Goal: Ask a question

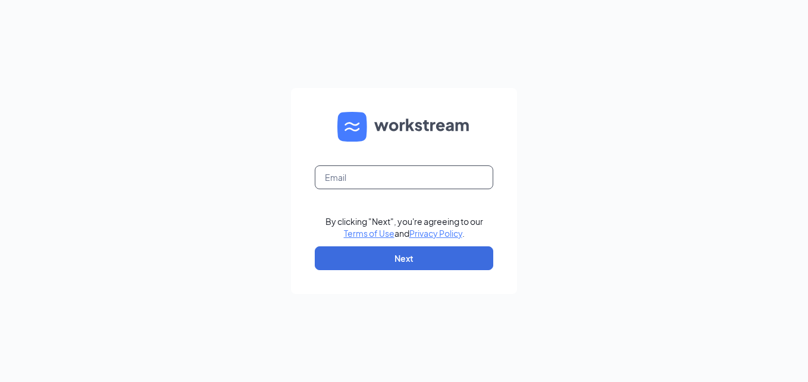
click at [358, 174] on input "text" at bounding box center [404, 177] width 179 height 24
type input "Ws166@gsrgroup.us"
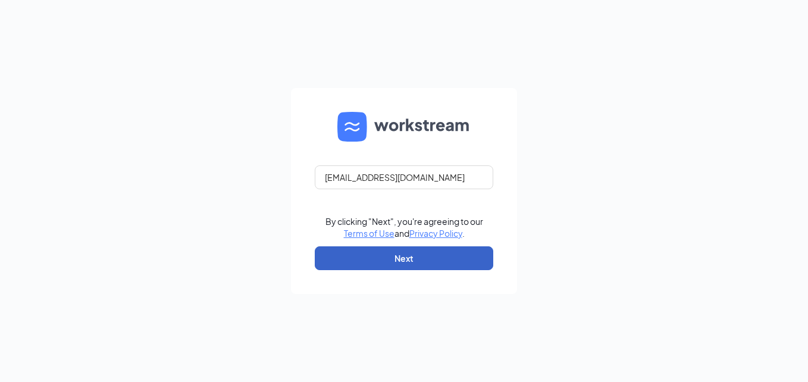
click at [402, 254] on button "Next" at bounding box center [404, 258] width 179 height 24
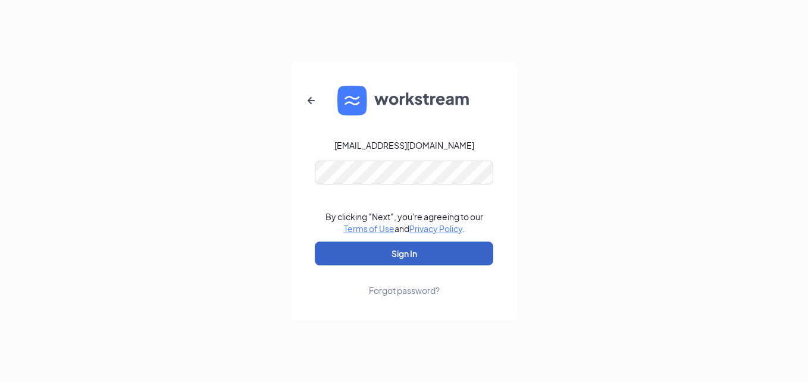
click at [385, 265] on button "Sign In" at bounding box center [404, 254] width 179 height 24
click at [414, 253] on button "Sign In" at bounding box center [404, 254] width 179 height 24
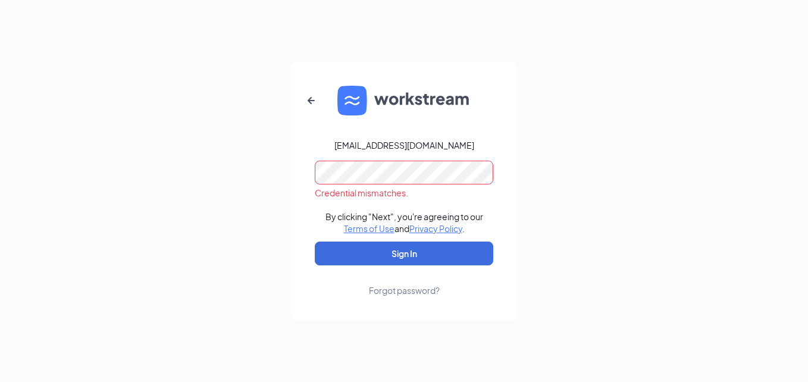
click at [414, 184] on div "Credential mismatches." at bounding box center [404, 180] width 179 height 38
click at [309, 99] on icon "ArrowLeftNew" at bounding box center [311, 100] width 14 height 14
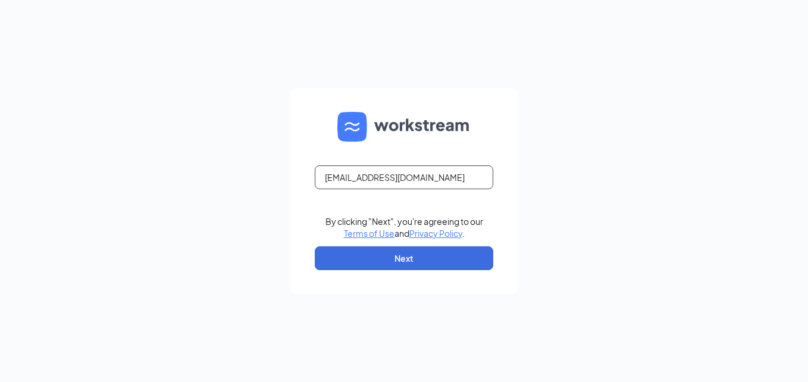
click at [439, 176] on input "Ws166@gsrgroup.us" at bounding box center [404, 177] width 179 height 24
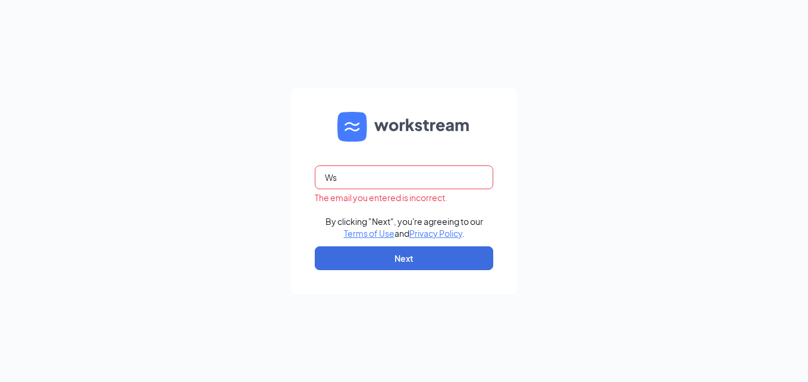
type input "W"
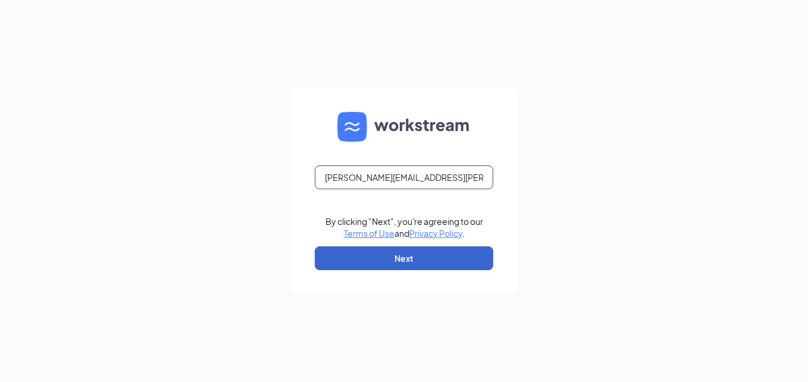
type input "Nicole.nellums@gsrgroup.us"
click at [419, 253] on button "Next" at bounding box center [404, 258] width 179 height 24
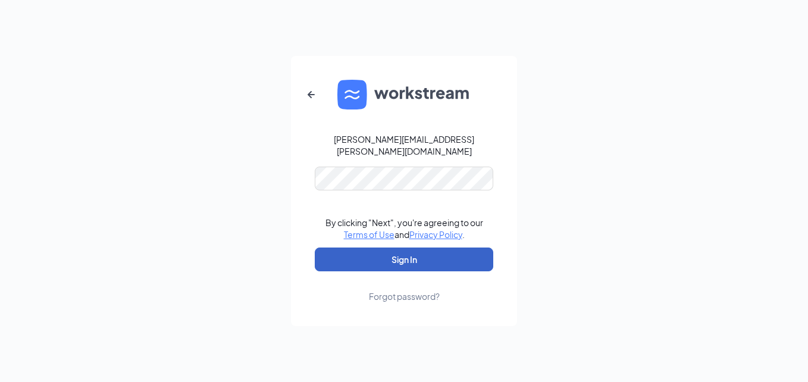
click at [403, 258] on button "Sign In" at bounding box center [404, 260] width 179 height 24
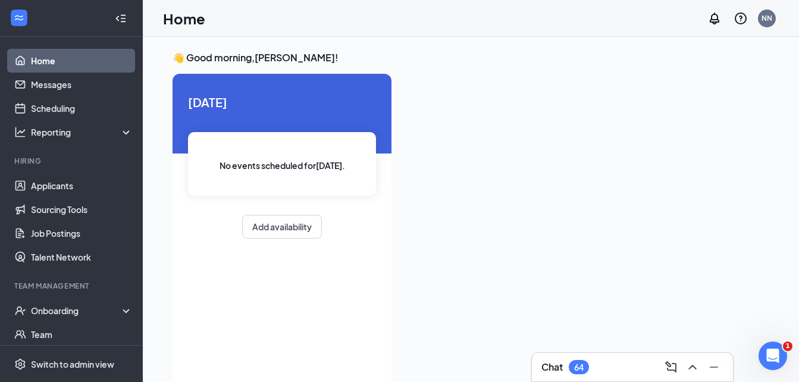
click at [577, 366] on div "64" at bounding box center [579, 367] width 10 height 10
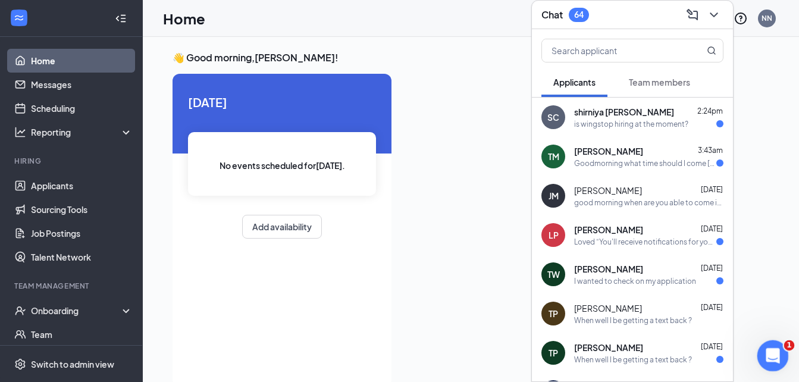
click at [758, 349] on div "Open Intercom Messenger" at bounding box center [771, 353] width 39 height 39
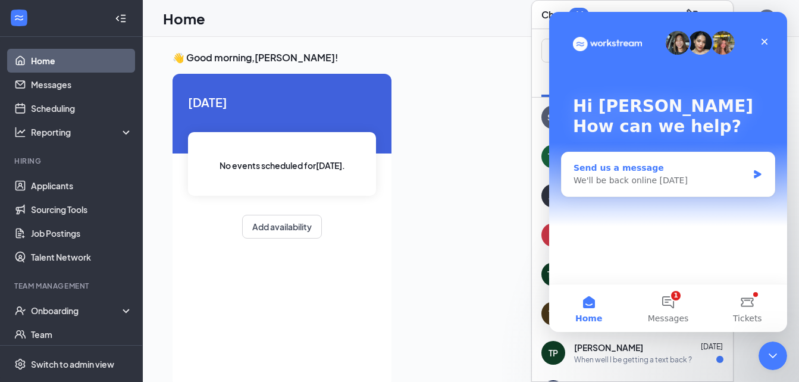
click at [602, 178] on div "We'll be back online [DATE]" at bounding box center [661, 180] width 174 height 12
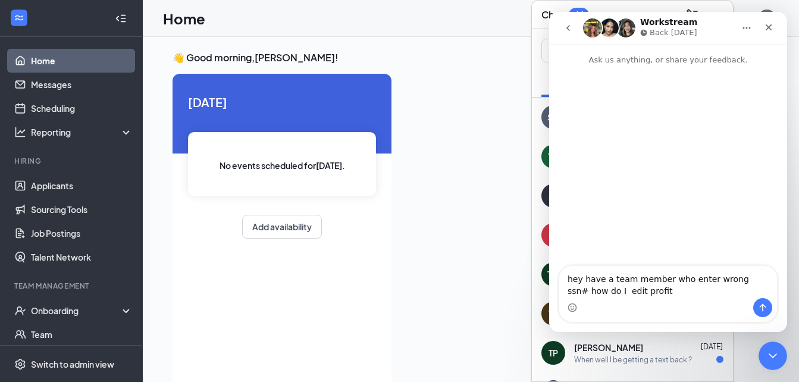
type textarea "hey have a team member who enter wrong ssn# how do I edit profit"
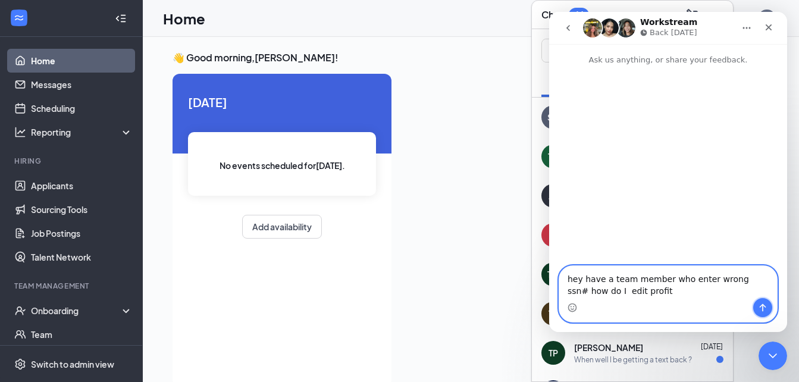
click at [764, 303] on icon "Send a message…" at bounding box center [763, 308] width 10 height 10
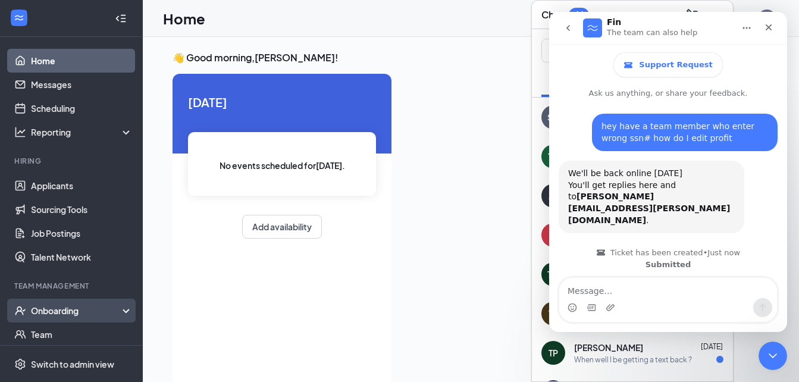
click at [88, 301] on div "Onboarding" at bounding box center [71, 311] width 143 height 24
click at [115, 308] on div "Onboarding" at bounding box center [71, 311] width 143 height 24
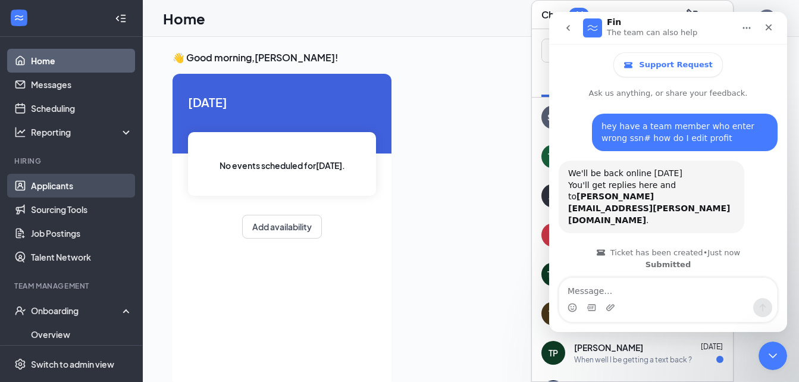
click at [69, 184] on link "Applicants" at bounding box center [82, 186] width 102 height 24
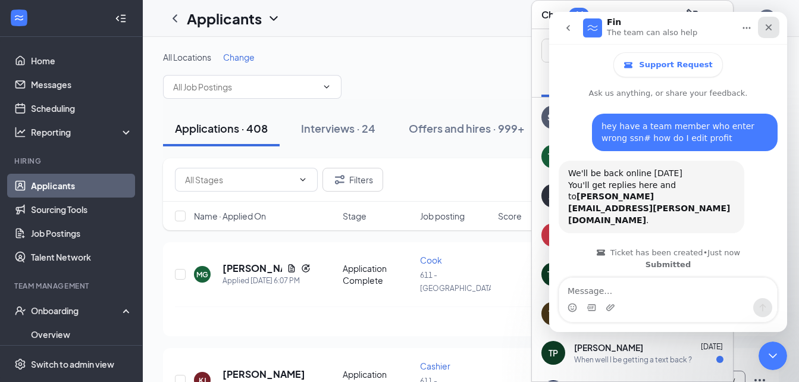
click at [774, 25] on div "Close" at bounding box center [768, 27] width 21 height 21
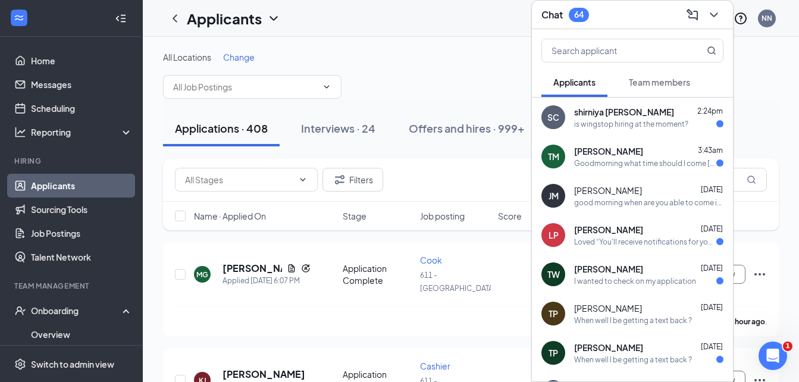
click at [443, 82] on div "All Locations Change" at bounding box center [471, 75] width 616 height 48
click at [725, 14] on div "Chat 64" at bounding box center [632, 15] width 201 height 29
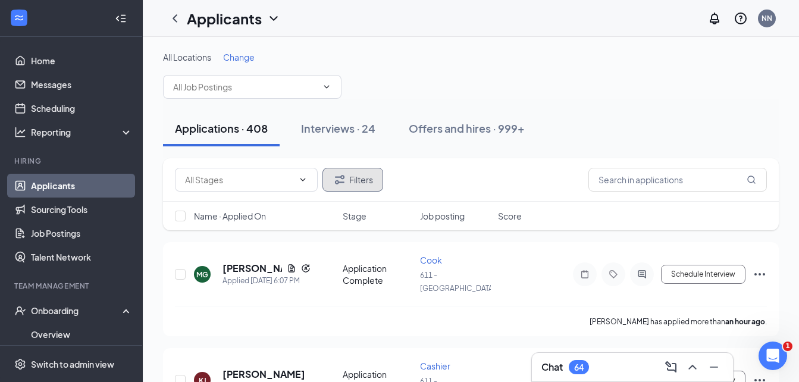
click at [361, 186] on button "Filters" at bounding box center [353, 180] width 61 height 24
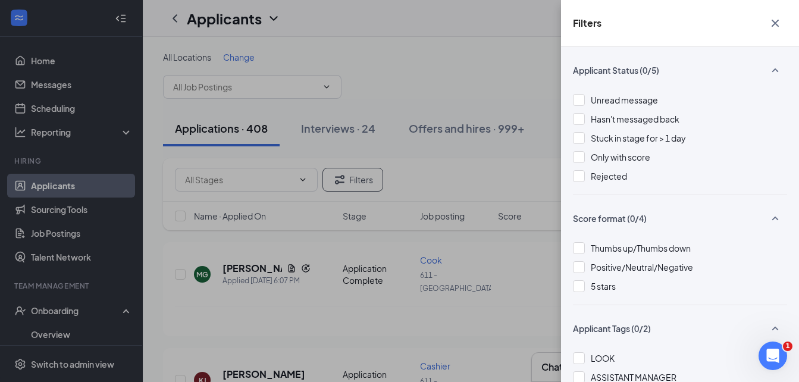
click at [452, 157] on div "Filters Applicant Status (0/5) Unread message Hasn't messaged back Stuck in sta…" at bounding box center [399, 191] width 799 height 382
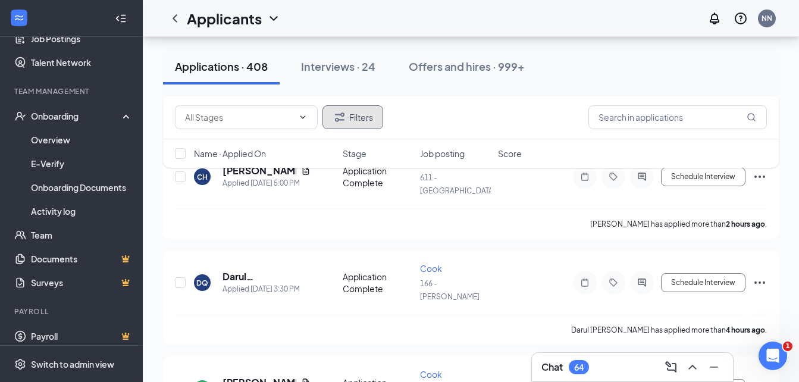
scroll to position [202, 0]
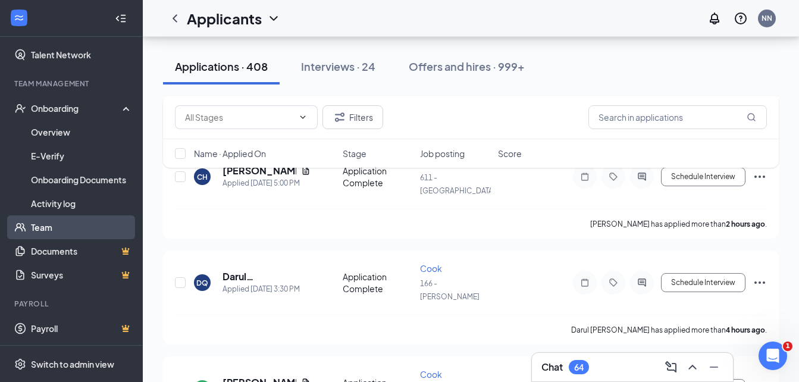
click at [66, 226] on link "Team" at bounding box center [82, 227] width 102 height 24
